Goal: Communication & Community: Ask a question

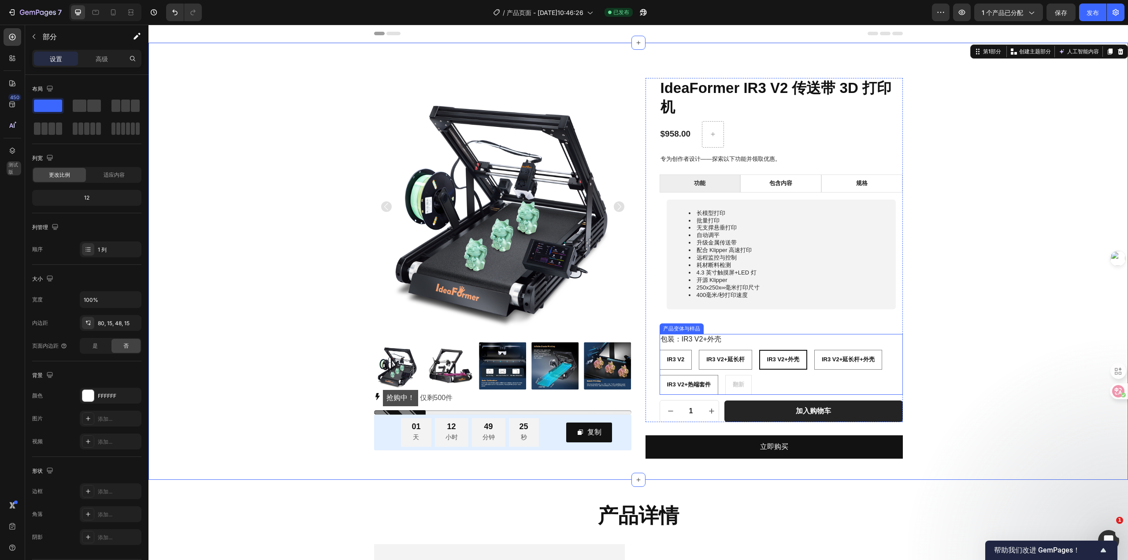
scroll to position [220, 0]
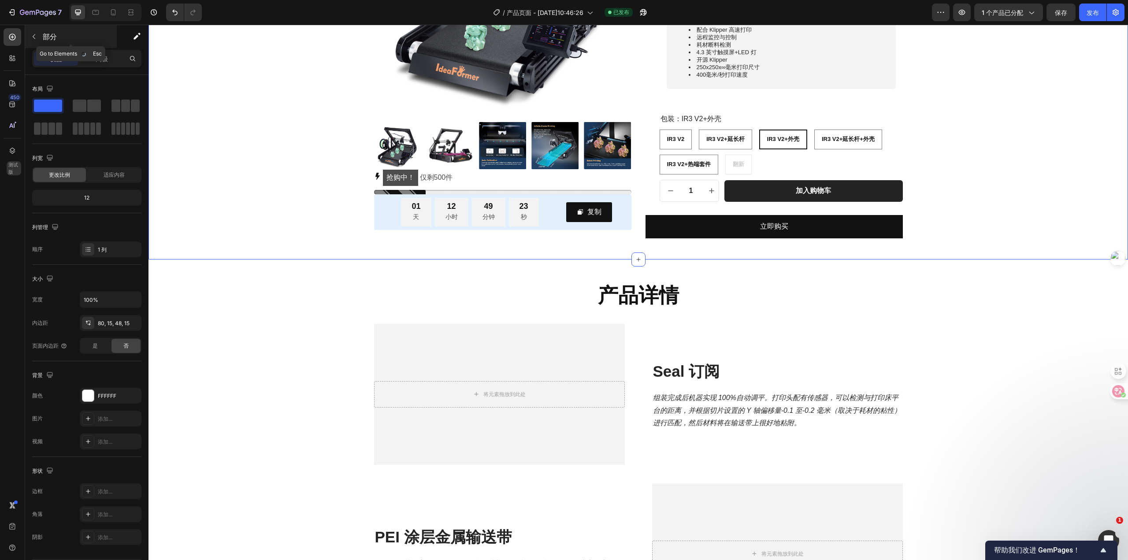
click at [35, 37] on icon "button" at bounding box center [33, 36] width 7 height 7
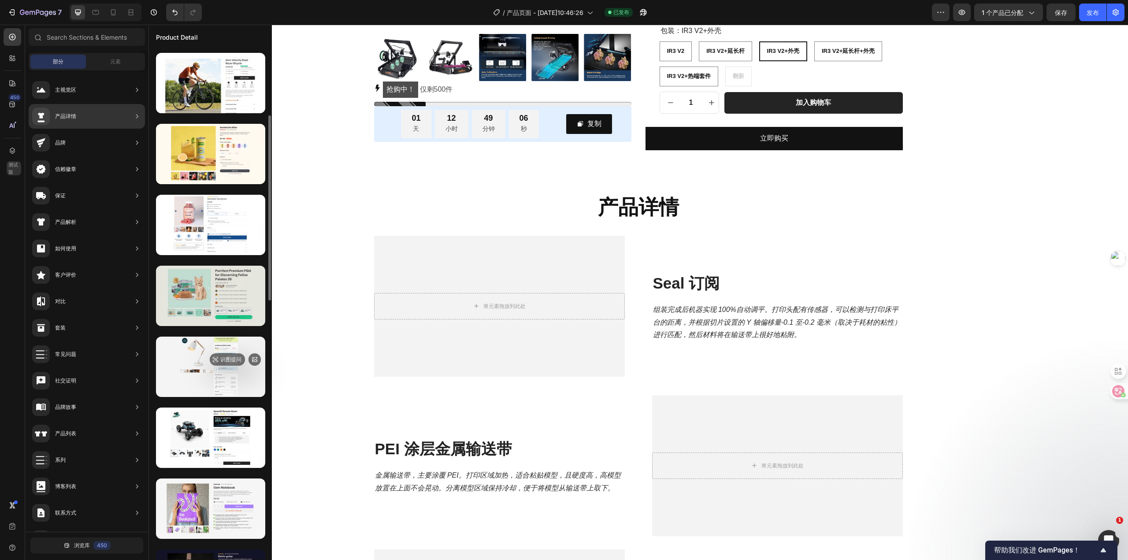
scroll to position [397, 0]
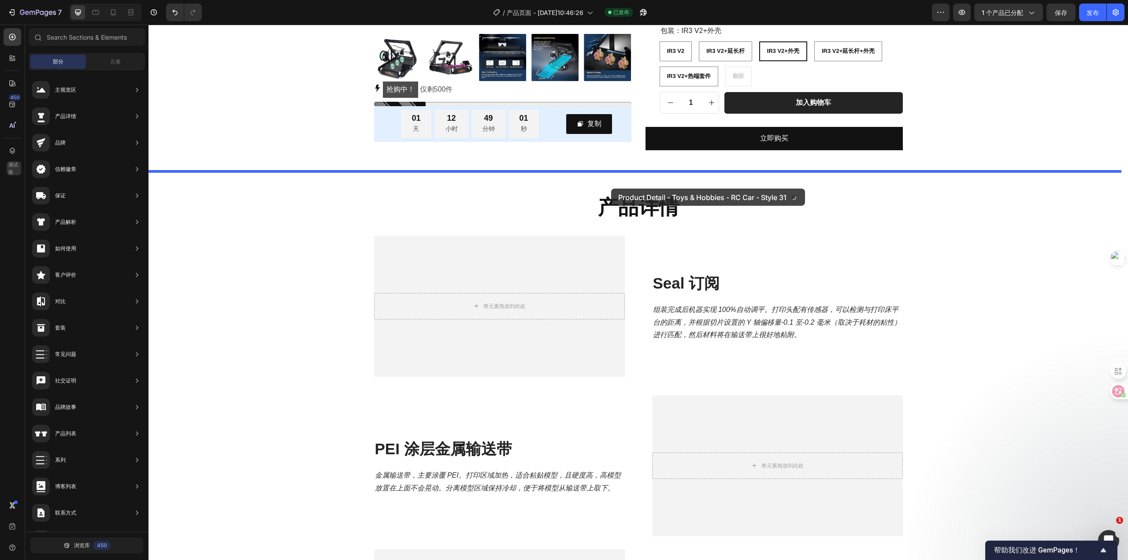
drag, startPoint x: 389, startPoint y: 411, endPoint x: 611, endPoint y: 189, distance: 315.0
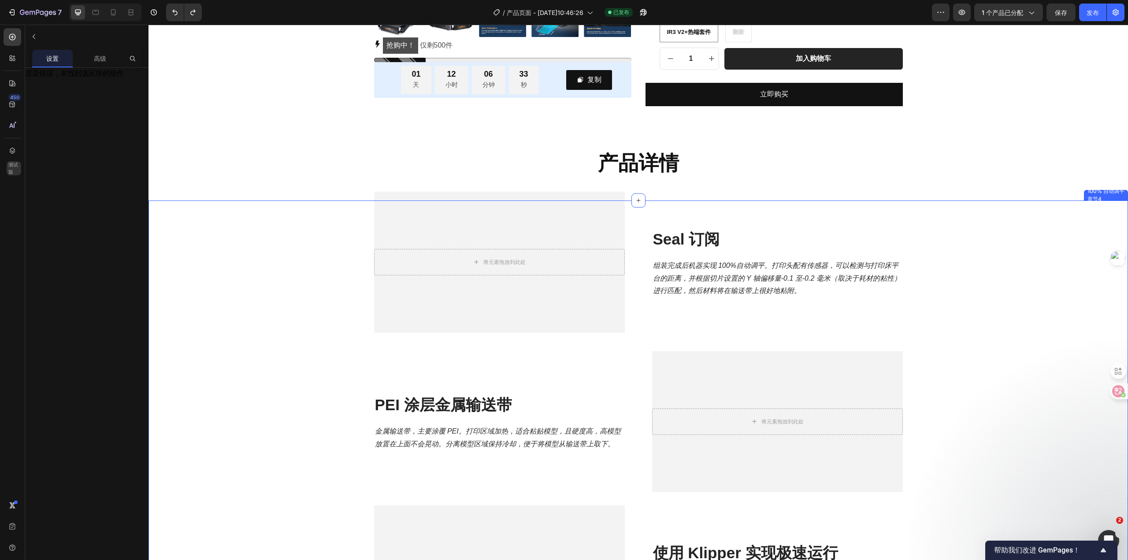
scroll to position [176, 0]
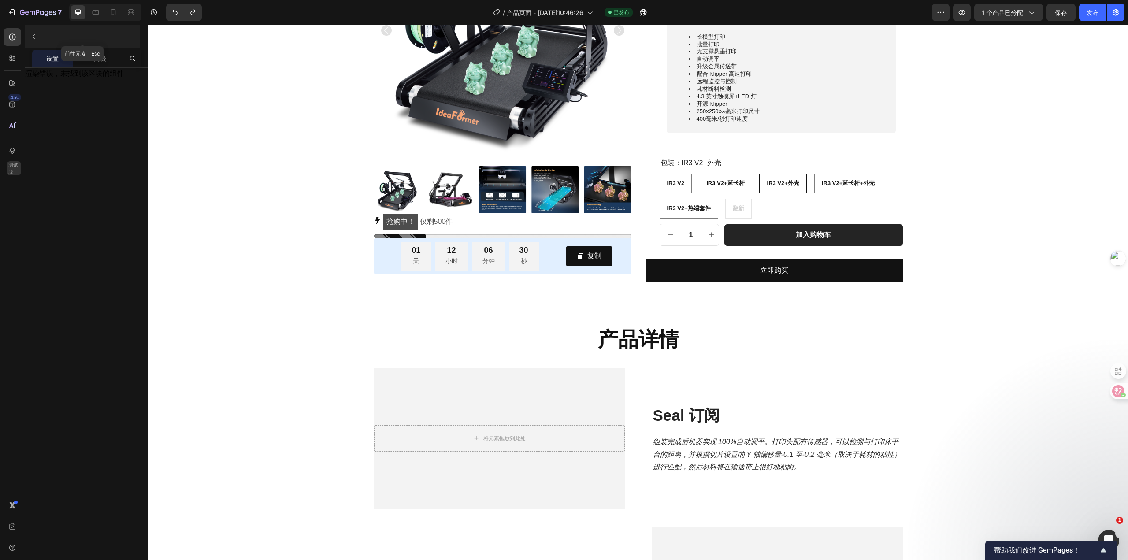
click at [37, 37] on button "button" at bounding box center [34, 37] width 14 height 14
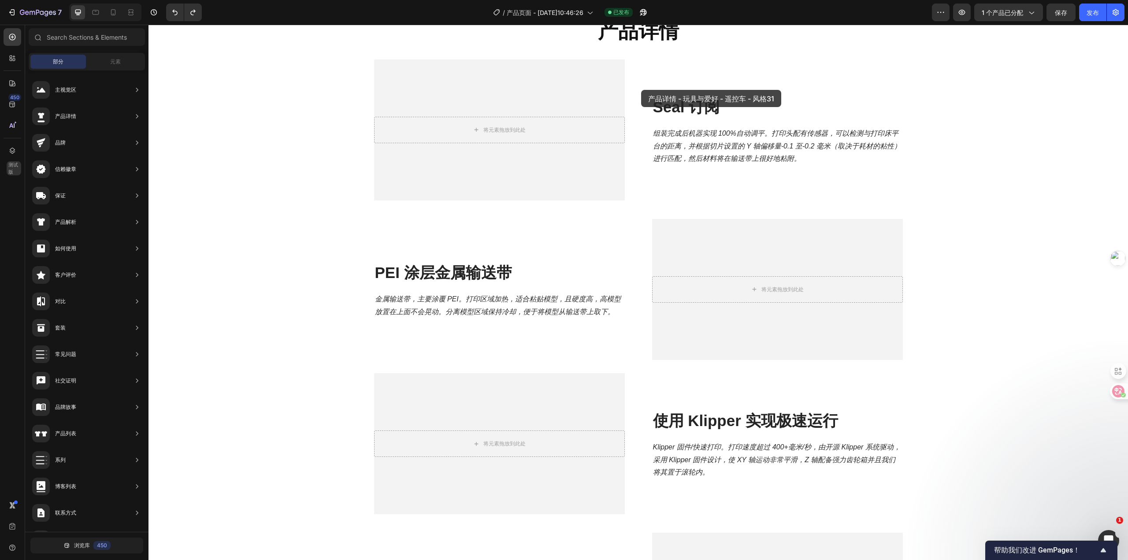
scroll to position [352, 0]
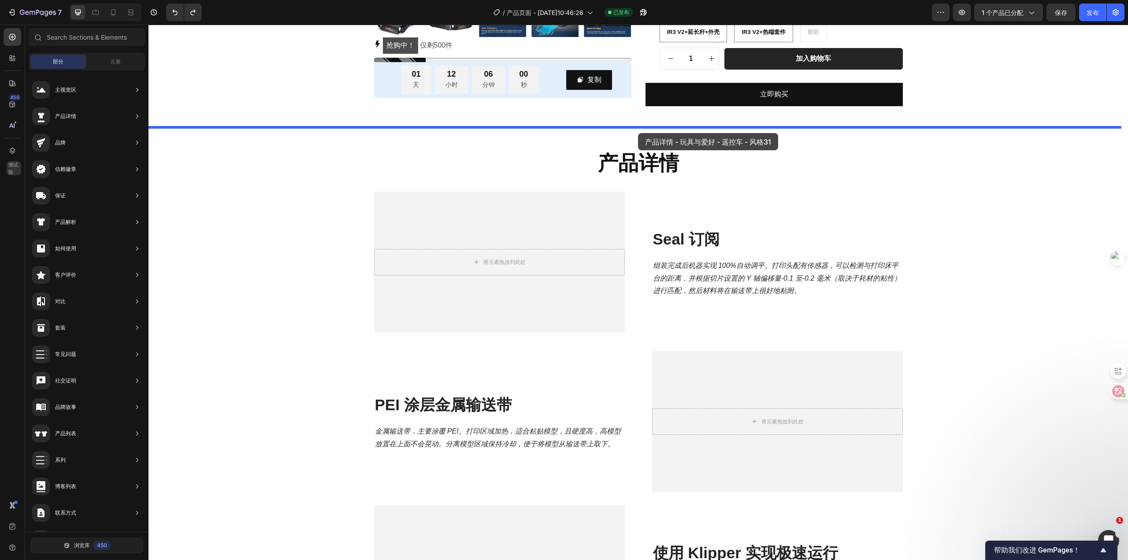
drag, startPoint x: 374, startPoint y: 332, endPoint x: 638, endPoint y: 133, distance: 330.3
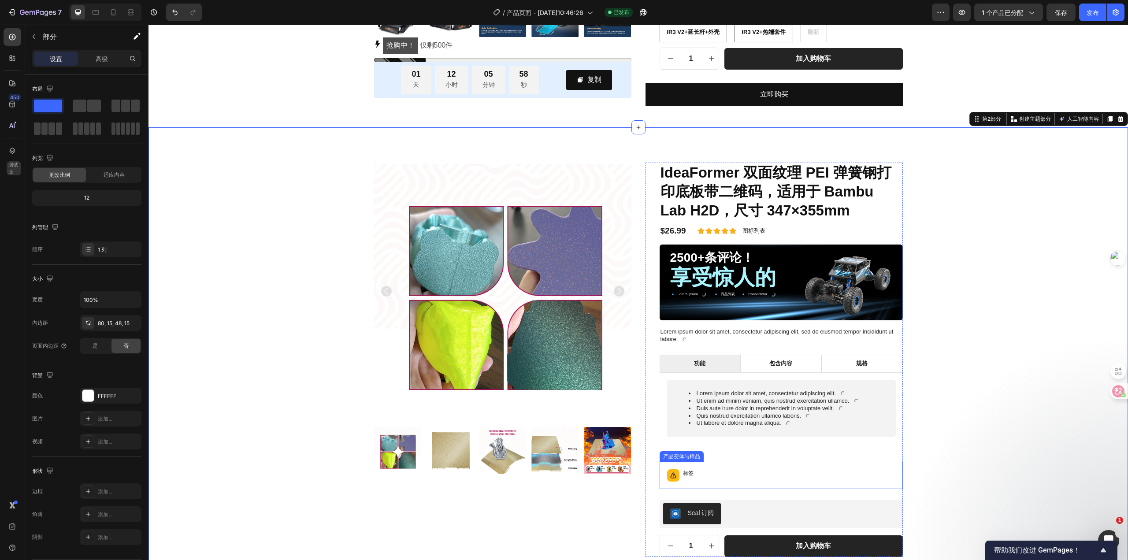
click at [742, 472] on div "标签" at bounding box center [781, 475] width 235 height 19
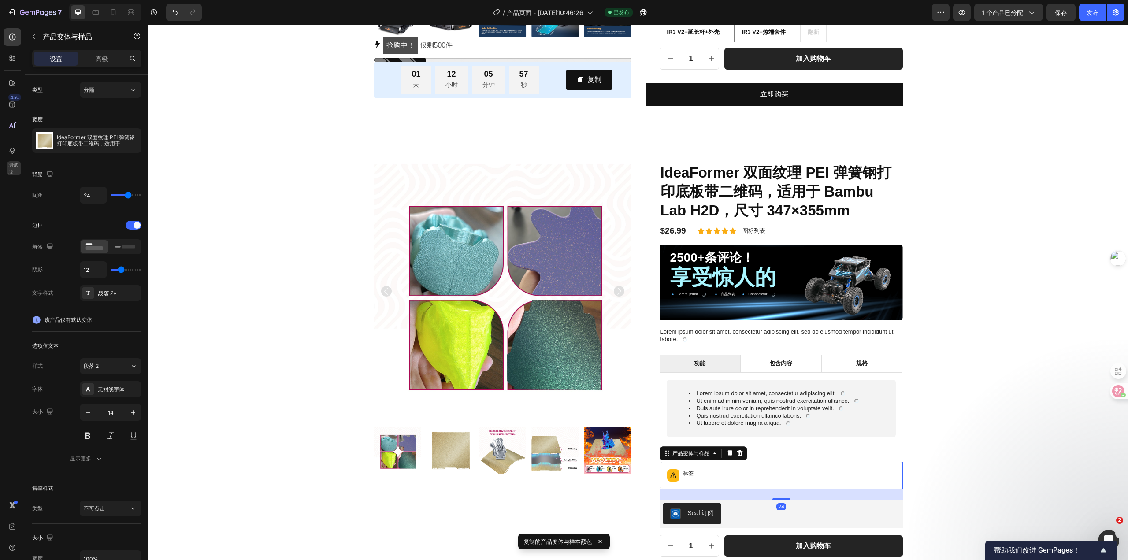
scroll to position [176, 0]
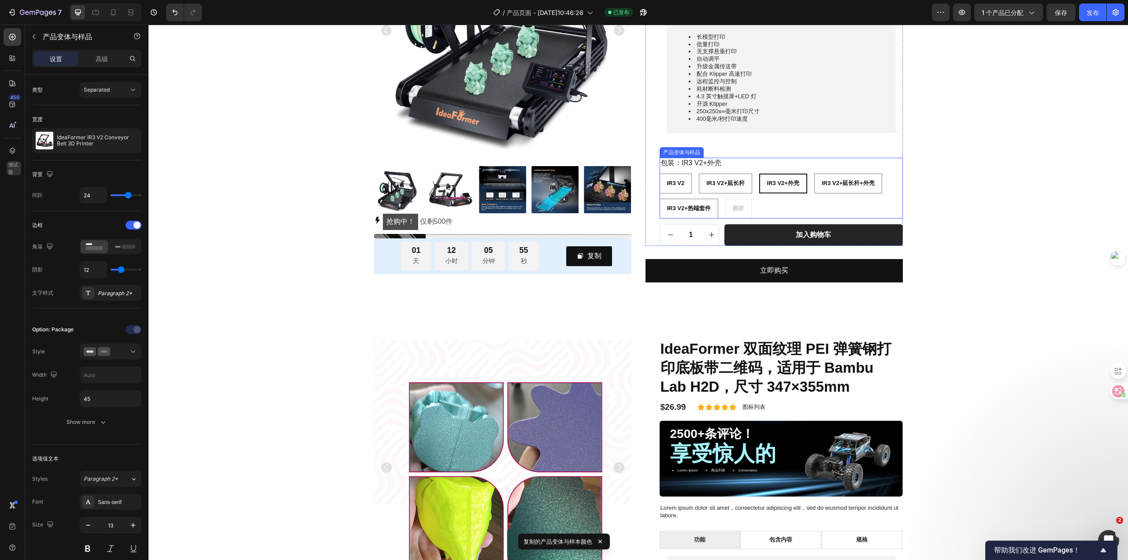
click at [873, 208] on div "IR3 V2 IR3 V2 IR3 V2 IR3 V2+延长杆 IR3 V2+Extended Rod IR3 V2+延长杆 IR3 V2+外壳 IR3 V2…" at bounding box center [781, 196] width 243 height 45
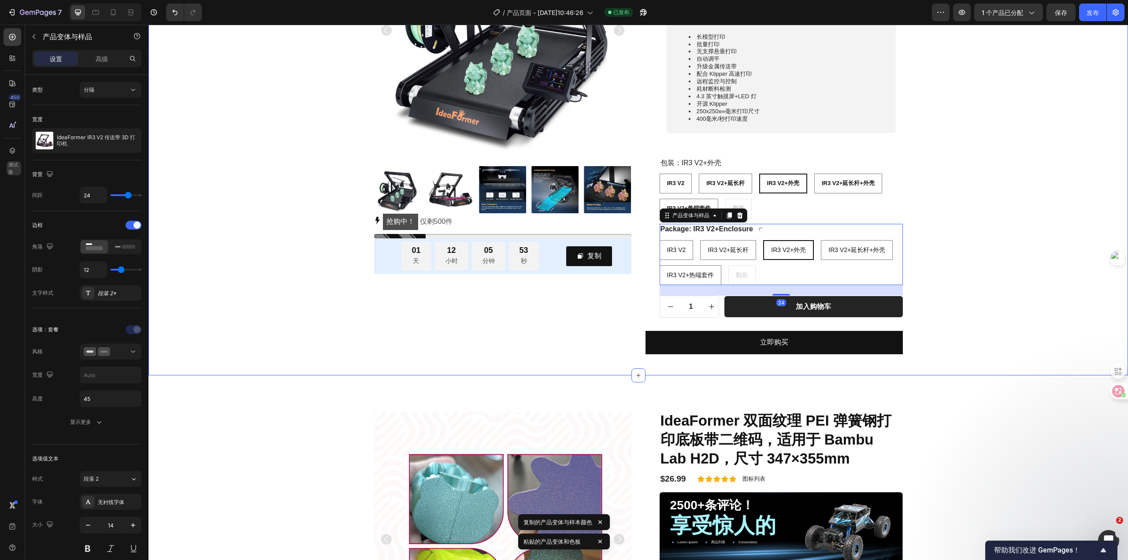
click at [938, 234] on div "Product Images 抢购中！ 仅剩 500 件 库存计数器 01 天 12 小时 05 分钟 53 秒 倒计时计时器 复制 复制优惠码 行 行 Id…" at bounding box center [638, 128] width 966 height 452
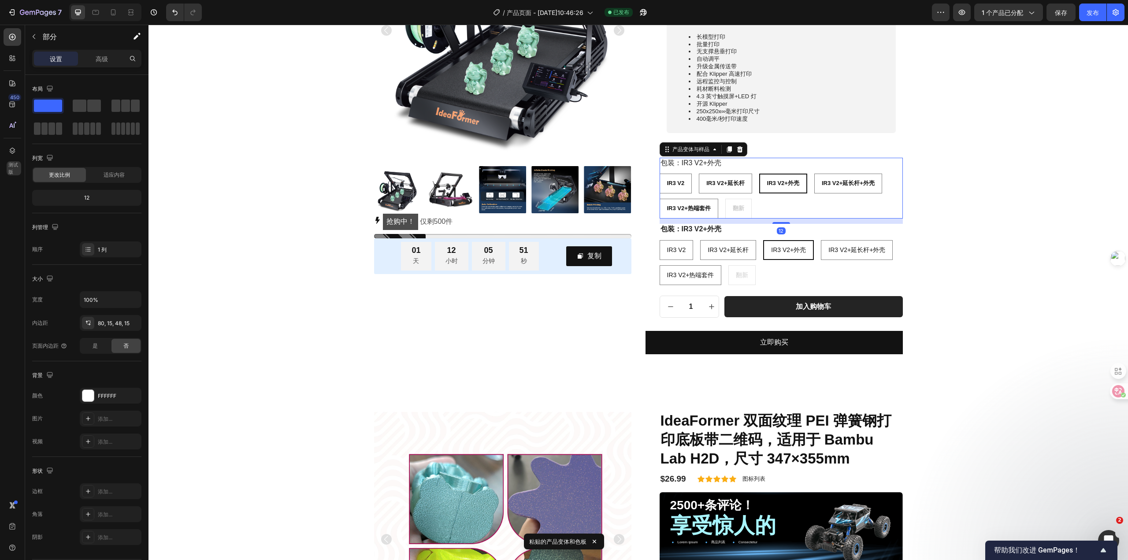
click at [849, 208] on div "IR3 V2 IR3 V2 IR3 V2 IR3 V2+延长杆 IR3 V2+Extended Rod IR3 V2+延长杆 IR3 V2+外壳 IR3 V2…" at bounding box center [781, 196] width 243 height 45
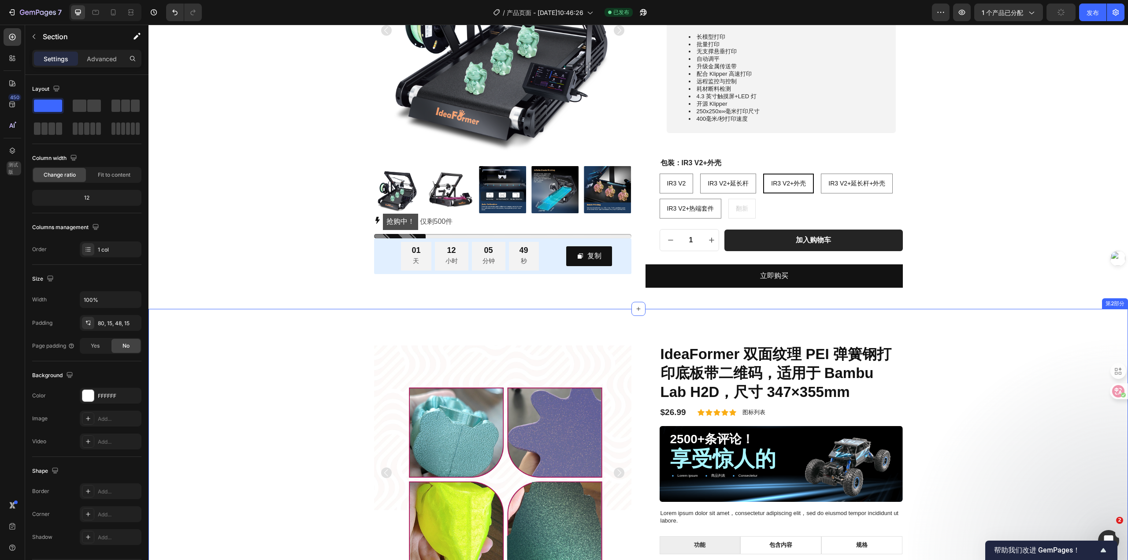
click at [936, 371] on div "产品图片 IdeaFormer 双面纹理 PEI 弹簧钢打印底板带二维码，适用于 Bambu Lab H2D，尺寸 347×355mm 产品标题 $26.99…" at bounding box center [638, 544] width 966 height 401
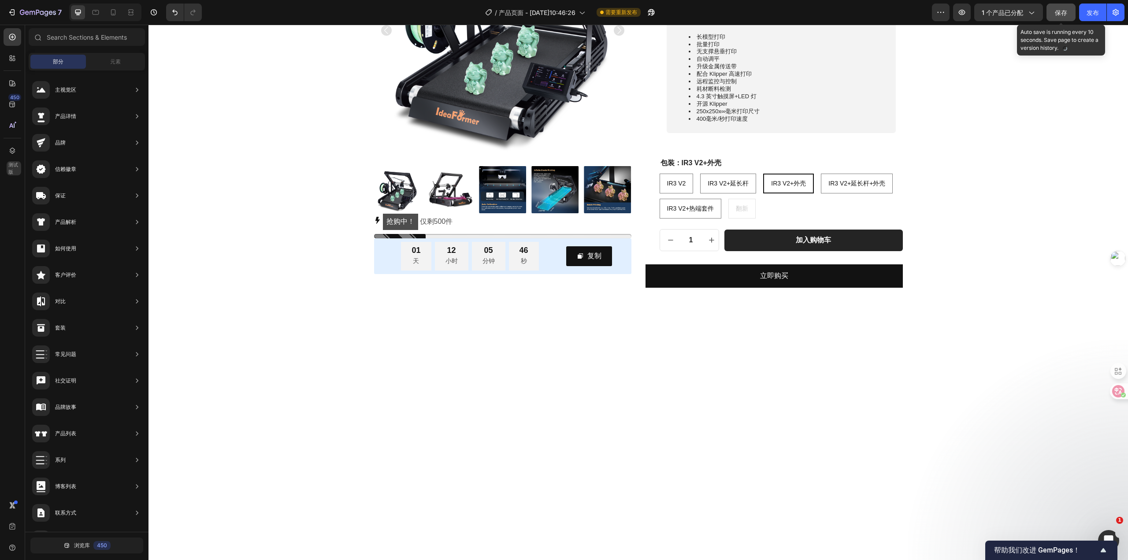
click at [1063, 12] on font "保存" at bounding box center [1061, 12] width 12 height 7
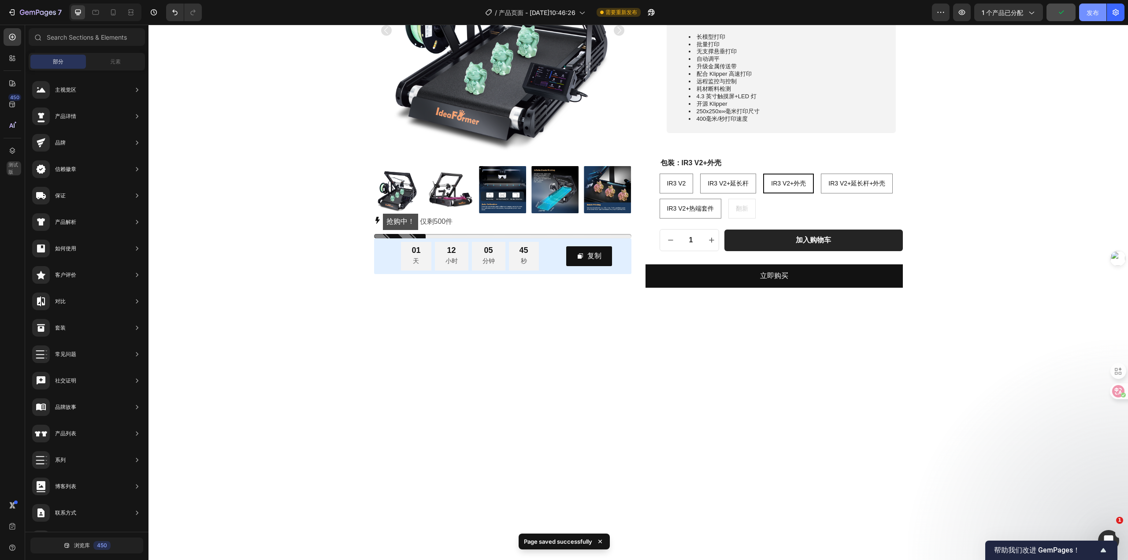
click at [1091, 11] on font "发布" at bounding box center [1092, 12] width 12 height 7
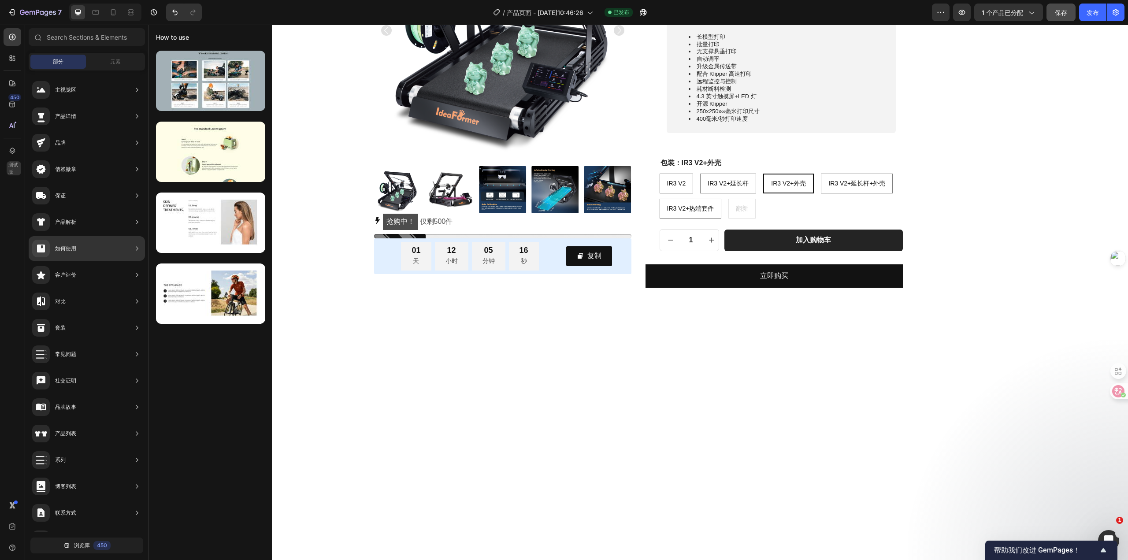
scroll to position [0, 0]
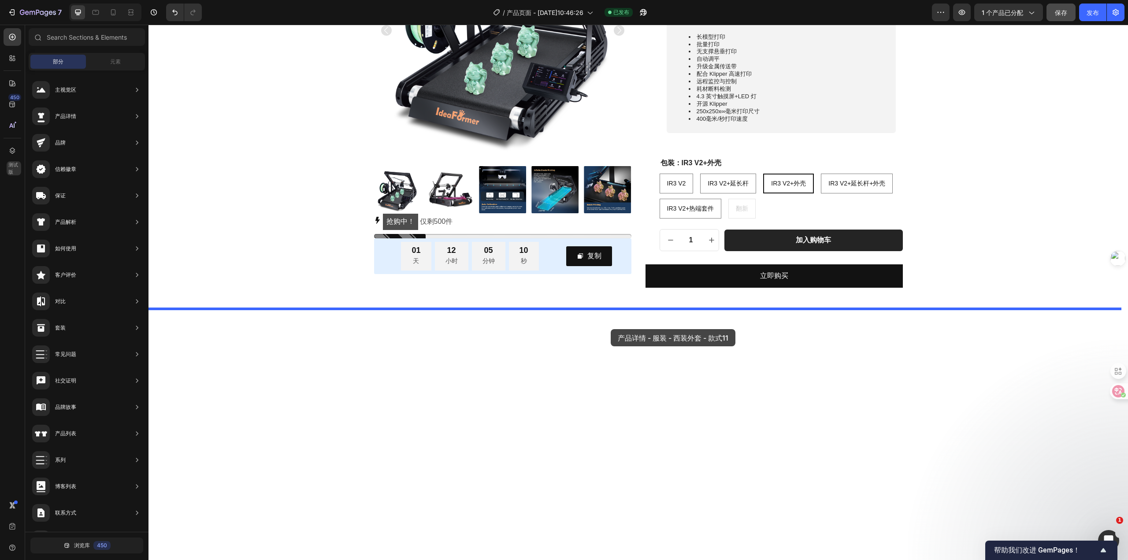
drag, startPoint x: 380, startPoint y: 193, endPoint x: 611, endPoint y: 329, distance: 267.6
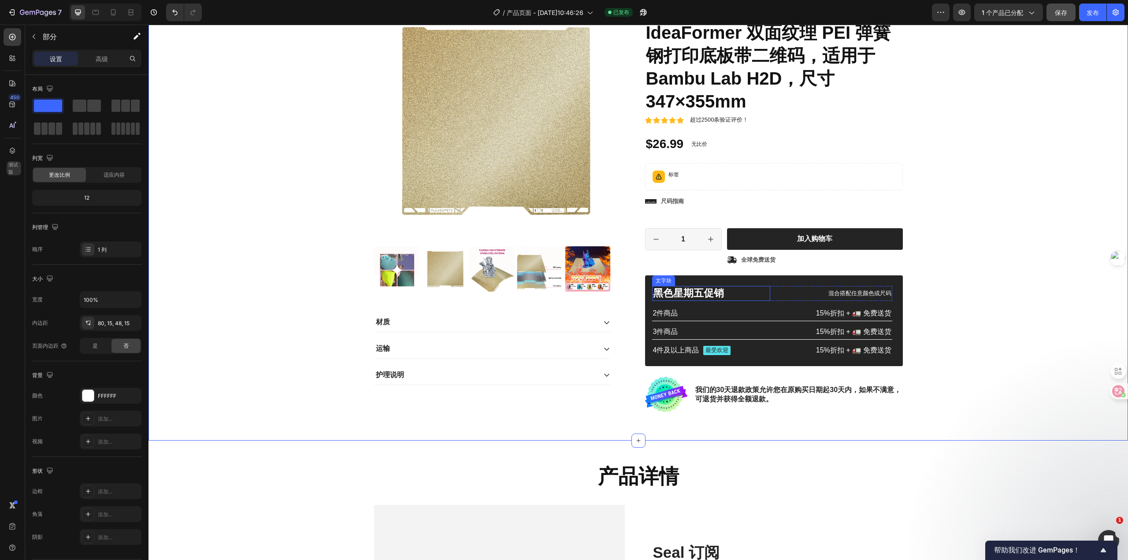
scroll to position [430, 0]
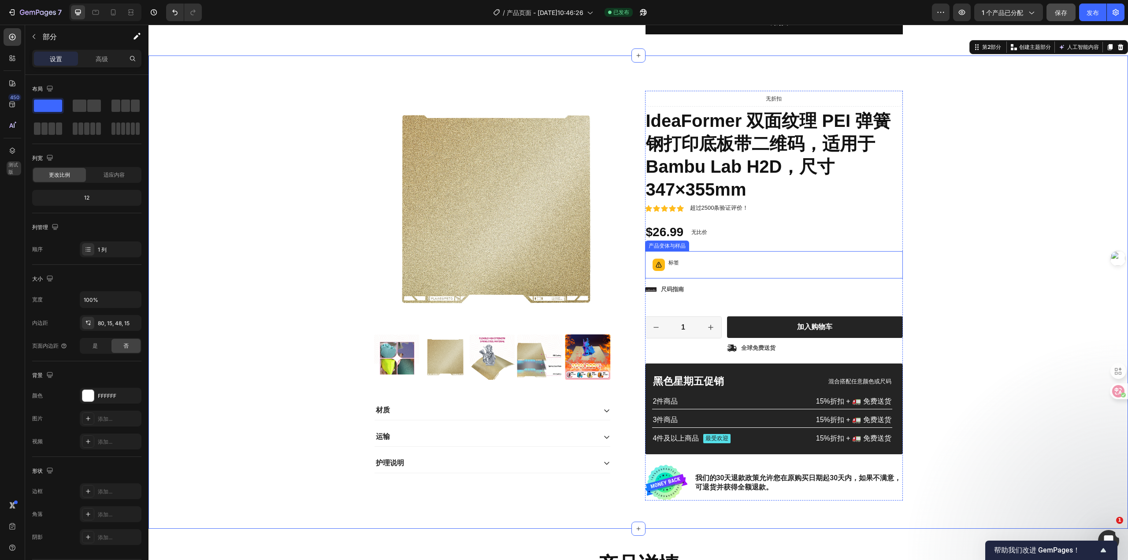
click at [755, 265] on div "标签" at bounding box center [774, 264] width 250 height 19
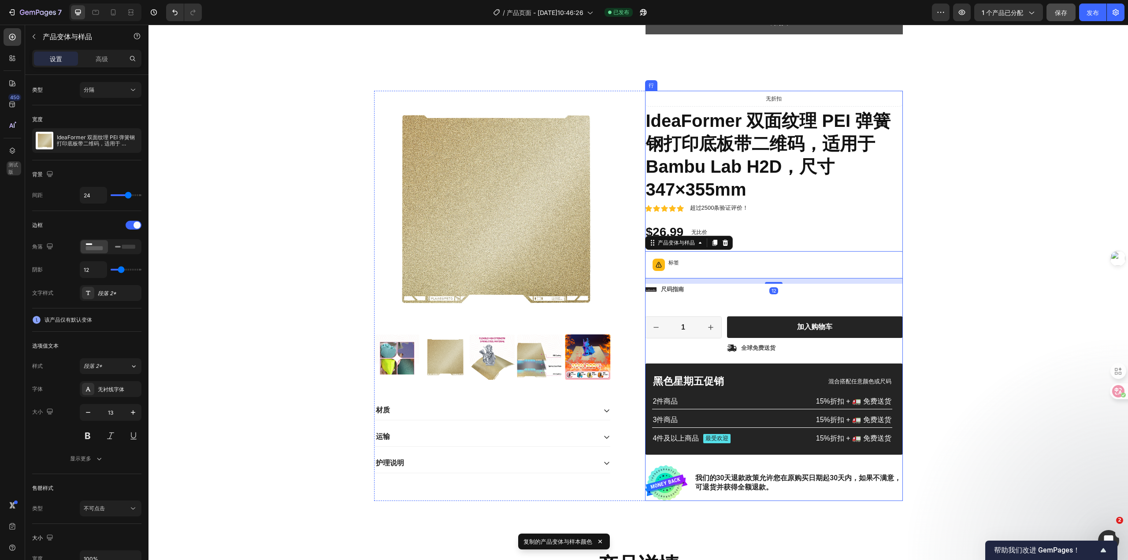
scroll to position [209, 0]
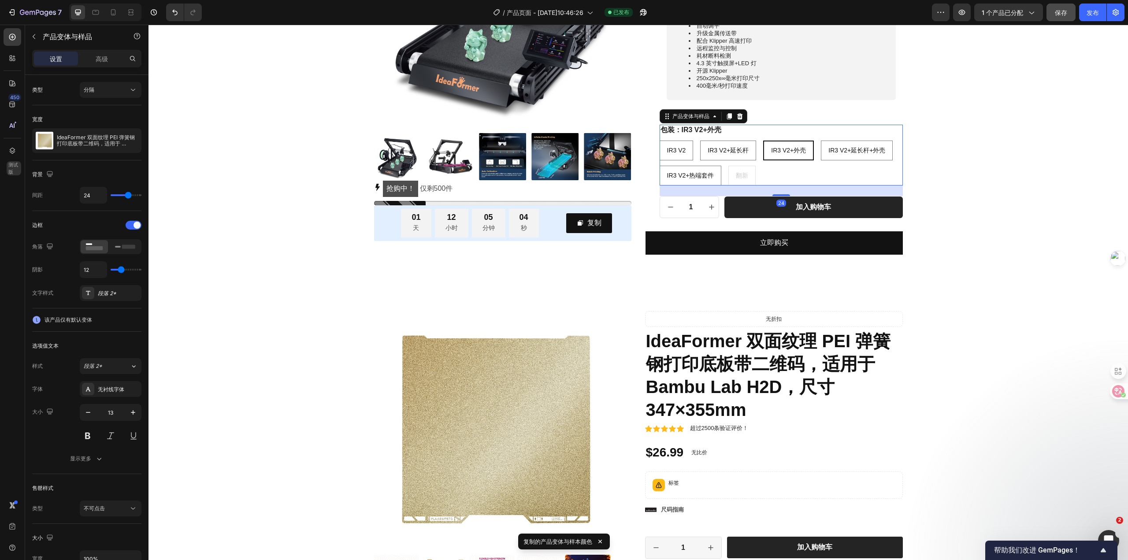
click at [811, 182] on div "IR3 V2 IR3 V2 IR3 V2 IR3 V2+延长杆 IR3 V2+Extended Rod IR3 V2+延长杆 IR3 V2+外壳 IR3 V2…" at bounding box center [781, 163] width 243 height 45
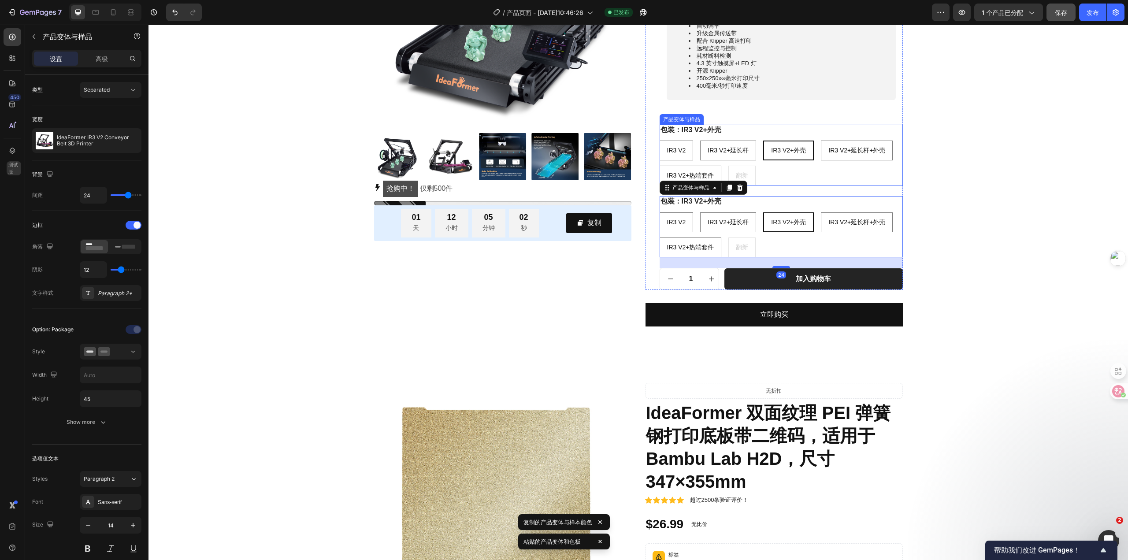
click at [828, 171] on div "IR3 V2 IR3 V2 IR3 V2 IR3 V2+延长杆 IR3 V2+Extended Rod IR3 V2+延长杆 IR3 V2+外壳 IR3 V2…" at bounding box center [781, 163] width 243 height 45
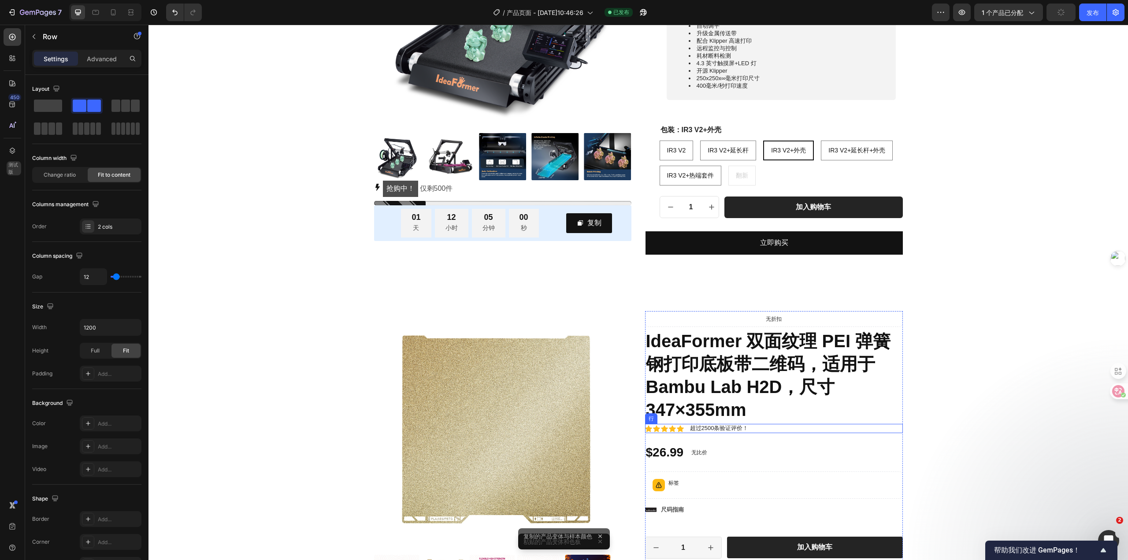
click at [856, 431] on div "图标 图标 图标 图标 图标 图标 超过2500条验证评价！ 文字块 行" at bounding box center [774, 428] width 258 height 9
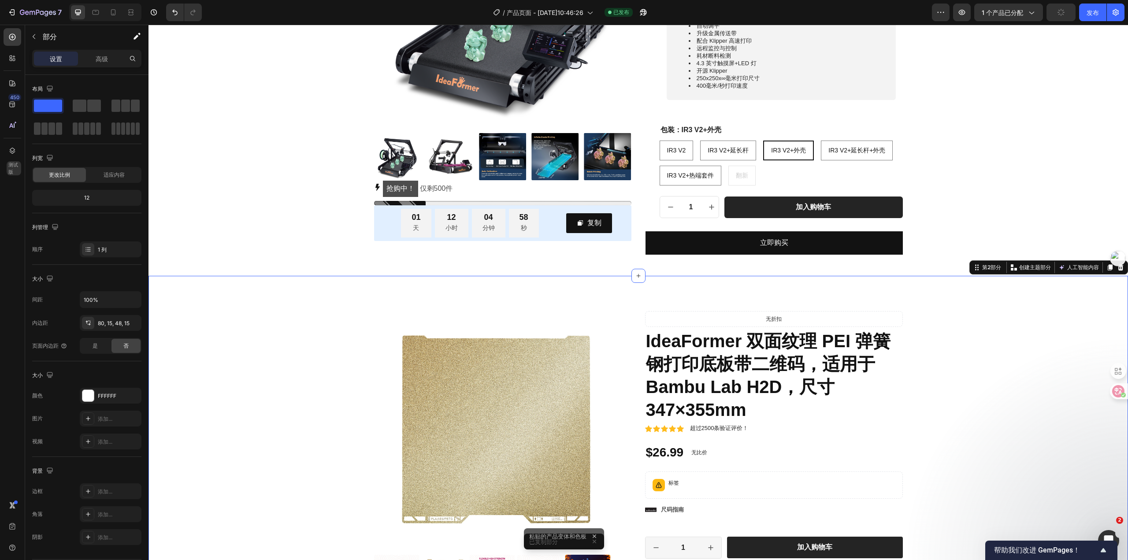
click at [930, 307] on div "产品图片 材质 运输 护理说明 手风琴 Icon Icon Icon Icon Icon Icon List 2,500+ Verified Reviews!…" at bounding box center [637, 512] width 979 height 473
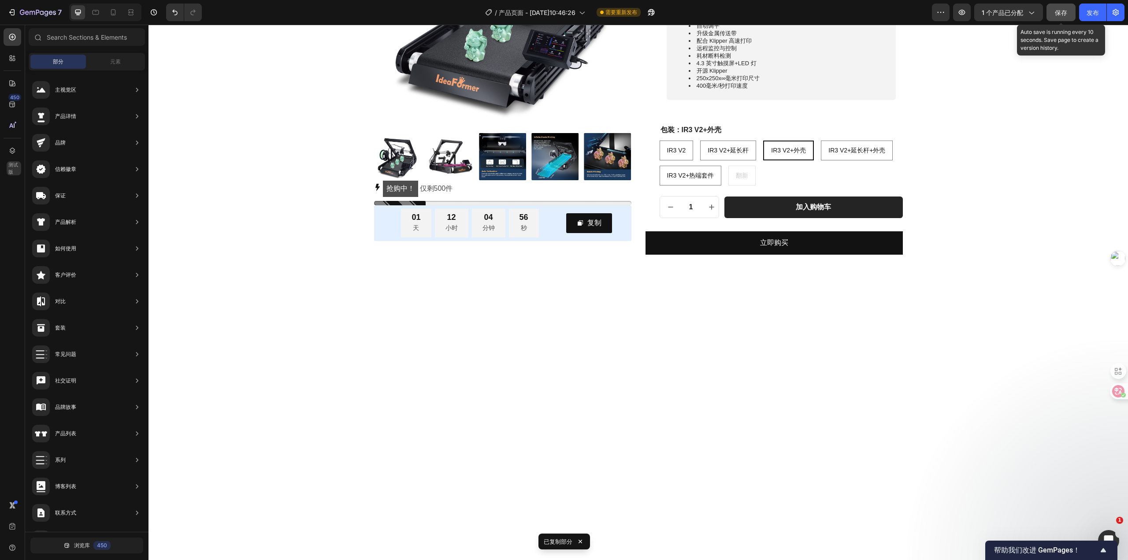
click at [1056, 17] on div "保存" at bounding box center [1061, 12] width 12 height 9
click at [1087, 15] on font "发布" at bounding box center [1092, 12] width 12 height 7
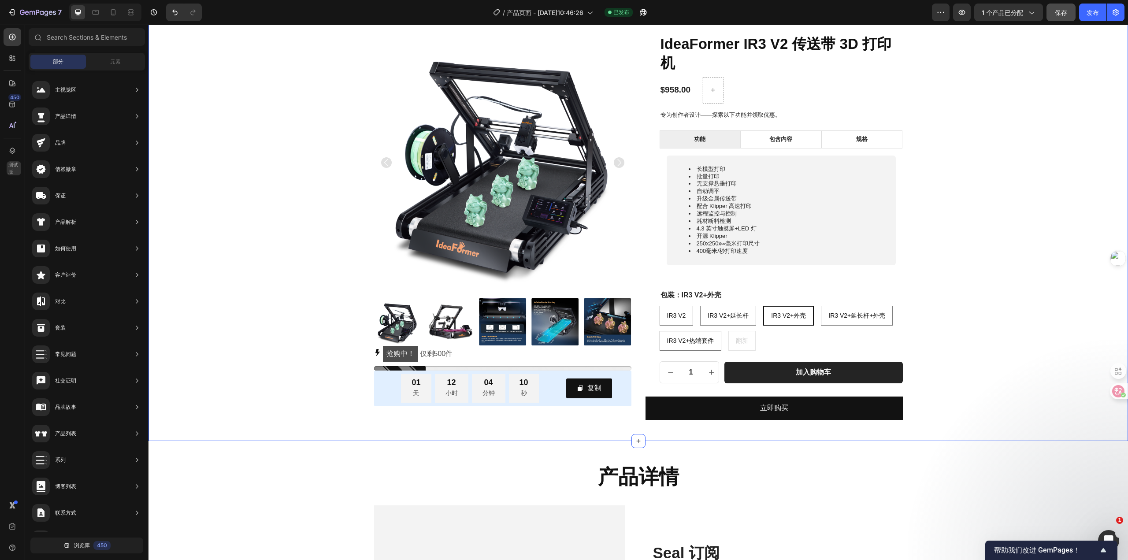
scroll to position [0, 0]
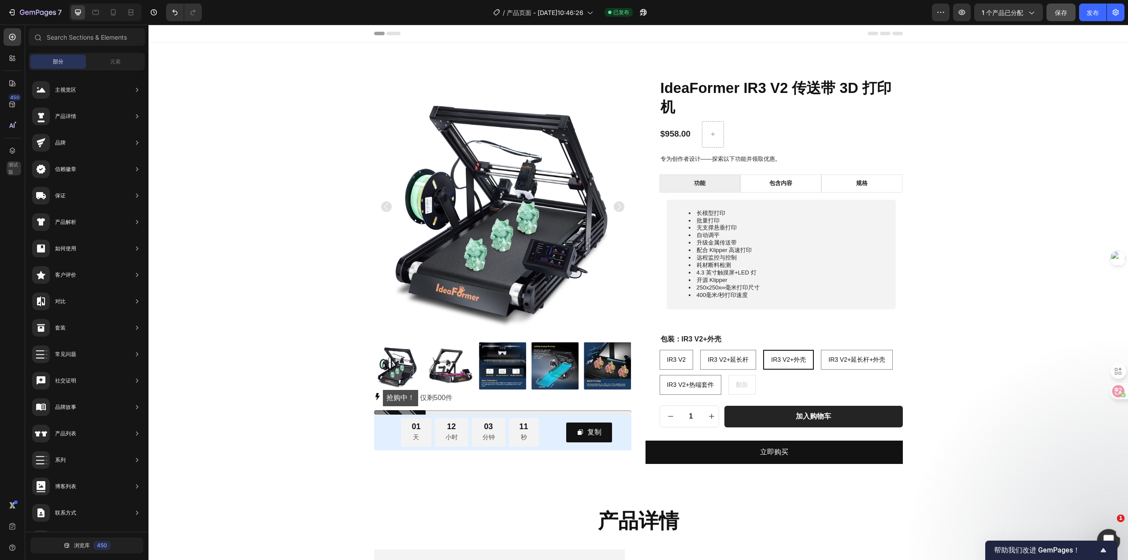
click at [1110, 534] on icon "打开 Intercom Messenger" at bounding box center [1107, 539] width 15 height 15
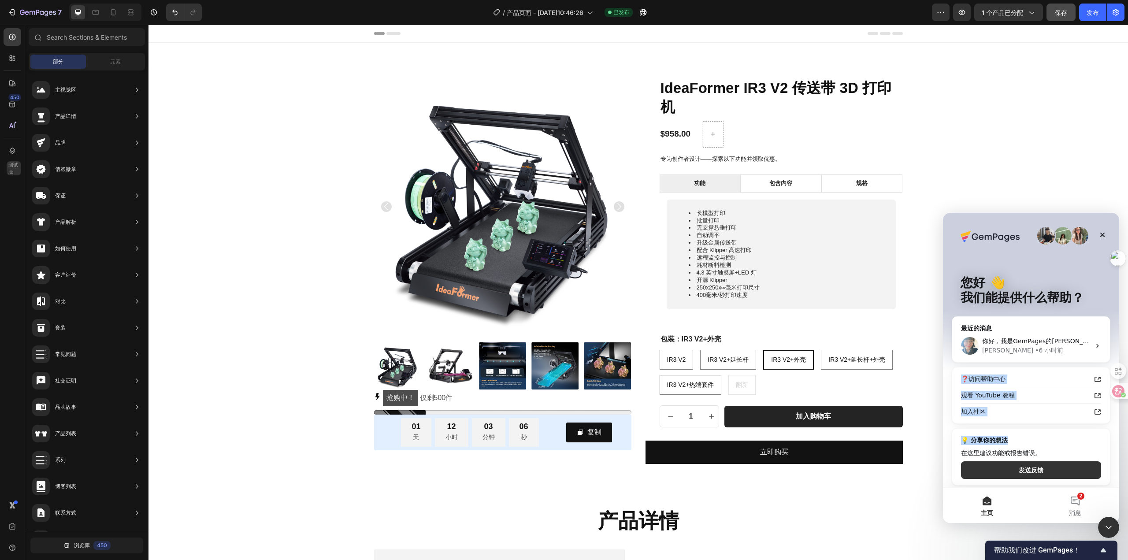
drag, startPoint x: 1057, startPoint y: 347, endPoint x: 1045, endPoint y: 438, distance: 92.0
click at [1045, 437] on div "最近的消息 你好，我是GemPages的[PERSON_NAME]。 我想跟进一下，确认你有没有机会查看我的最后评论。如果你有任何问题，请不要犹豫，让我知道；…" at bounding box center [1031, 403] width 159 height 174
copy div "6 小时前 ❓访问帮助中心 观看 YouTube 教程 加入社区 💡 分享你的想法"
click at [1034, 471] on font "发送反馈" at bounding box center [1031, 470] width 25 height 7
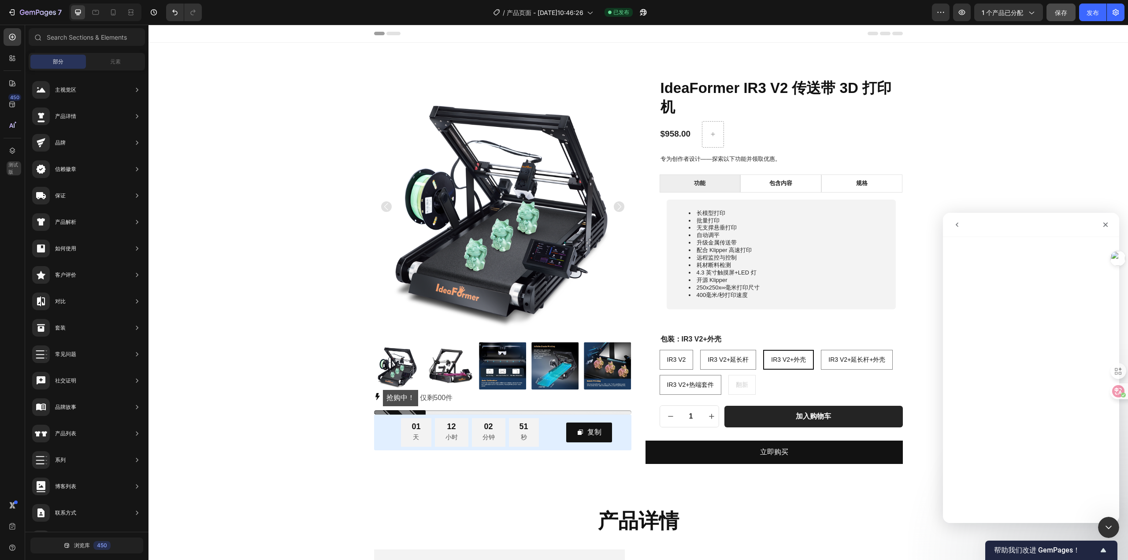
click at [959, 223] on icon "go back" at bounding box center [956, 224] width 7 height 7
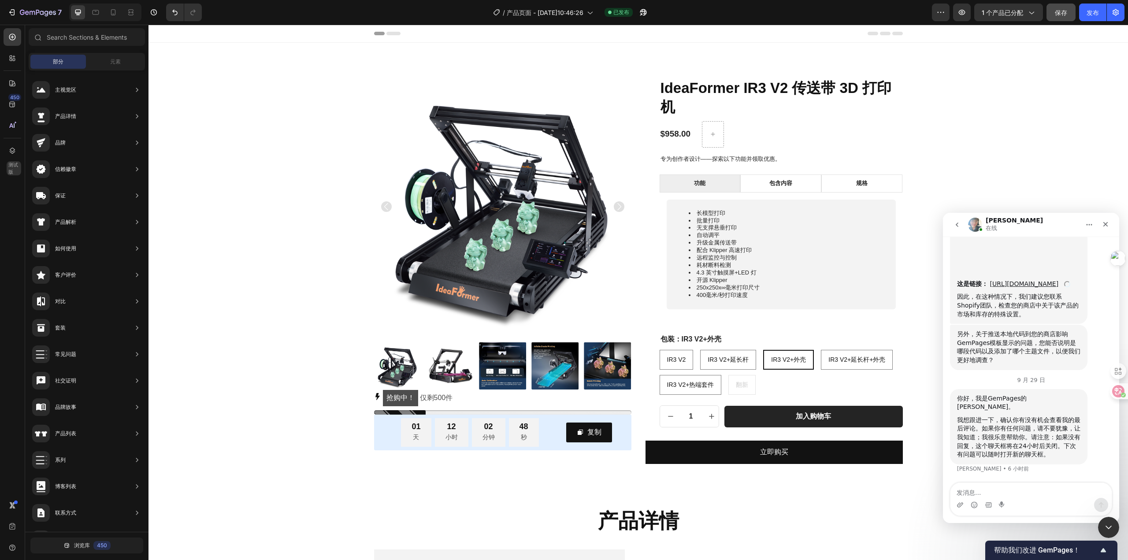
scroll to position [2172, 0]
click at [1011, 496] on textarea "发消息..." at bounding box center [1030, 490] width 161 height 15
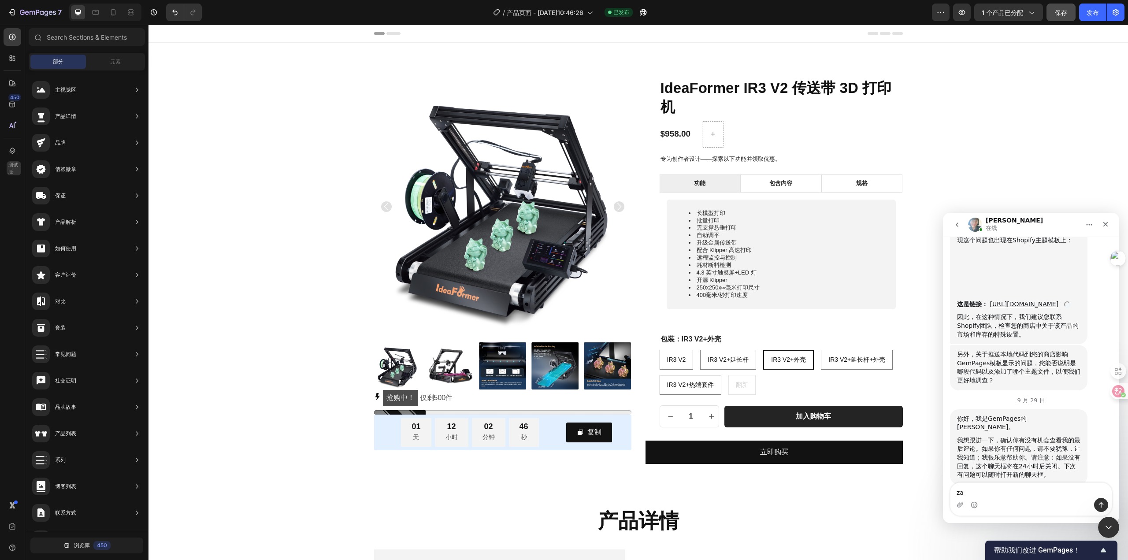
scroll to position [2242, 0]
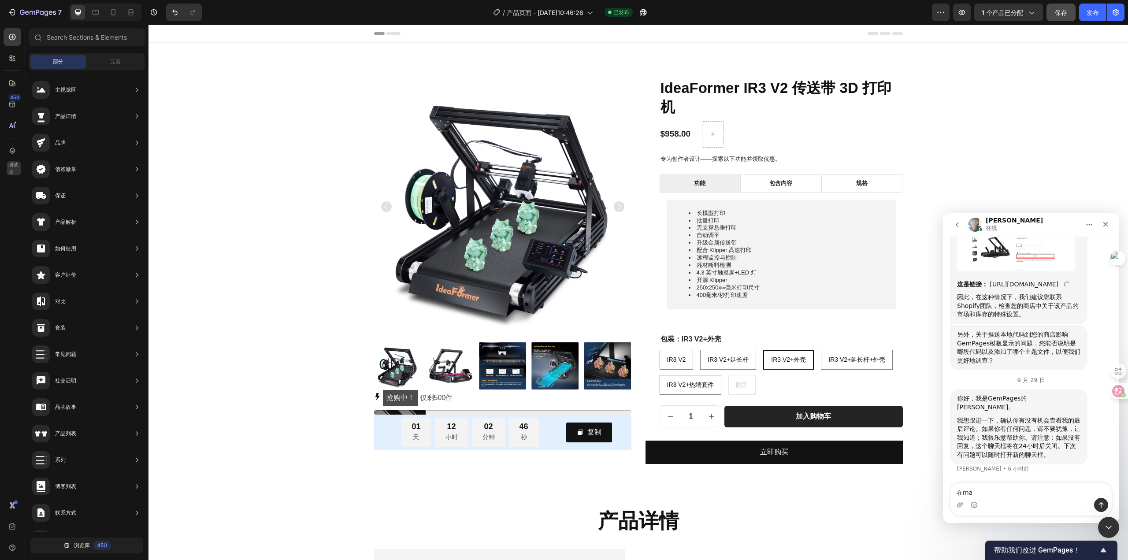
type textarea "在吗"
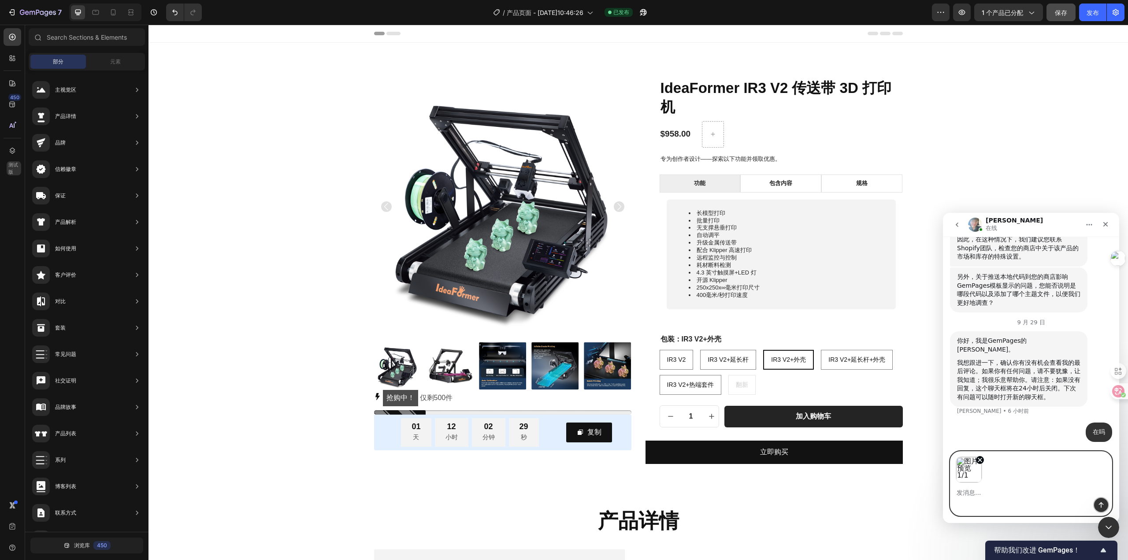
click at [1097, 502] on icon "发送消息…" at bounding box center [1100, 504] width 7 height 7
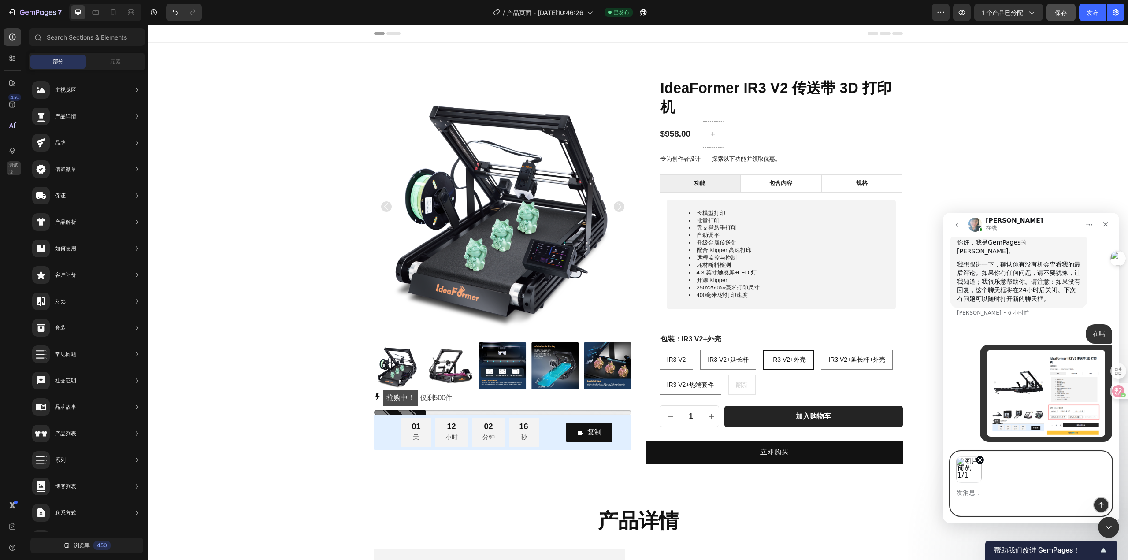
click at [1102, 505] on icon "发送消息…" at bounding box center [1100, 504] width 7 height 7
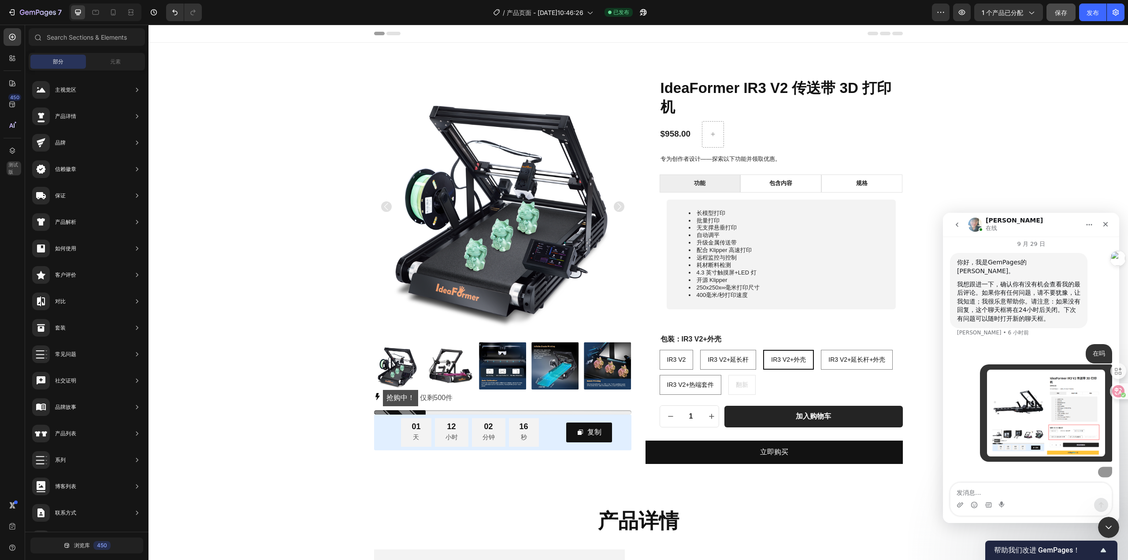
scroll to position [2458, 0]
click at [1030, 490] on textarea "发消息..." at bounding box center [1030, 490] width 161 height 15
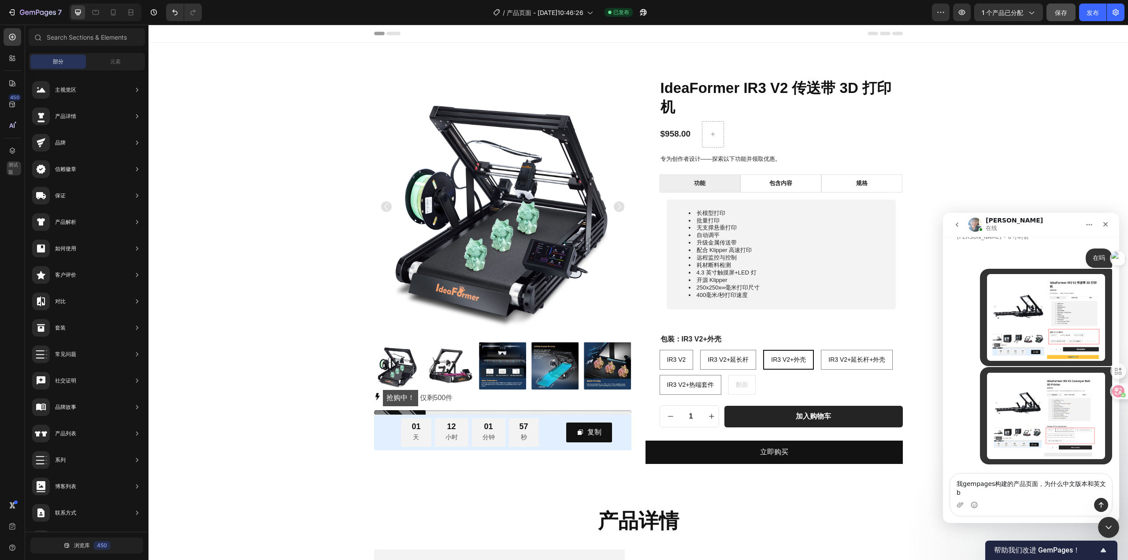
scroll to position [2467, 0]
type textarea "我gempages构建的产品页面，为什么中文版本和英文版本显示的变体的样式不一样？"
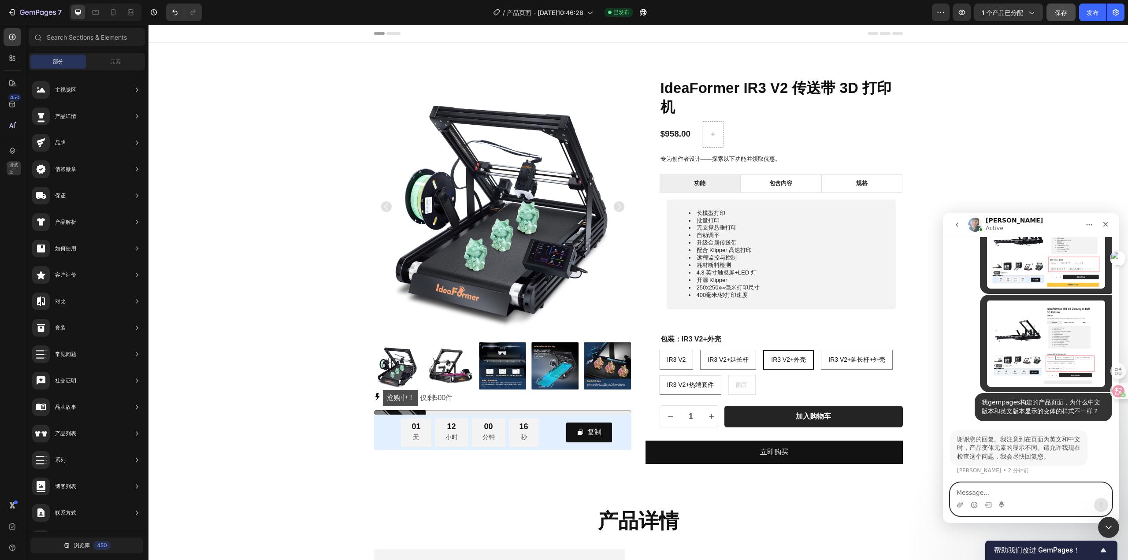
scroll to position [2565, 0]
click at [1046, 487] on textarea "Message…" at bounding box center [1030, 490] width 161 height 15
